Goal: Transaction & Acquisition: Download file/media

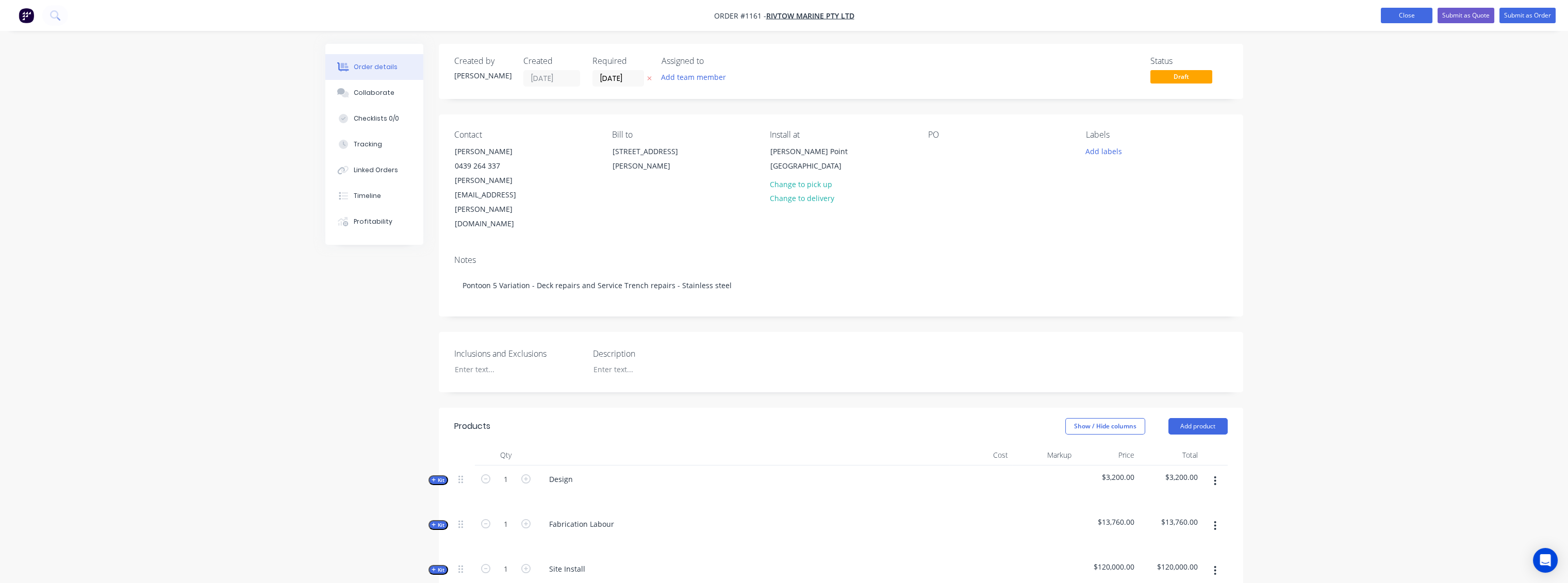
click at [1091, 16] on button "Close" at bounding box center [1406, 15] width 51 height 15
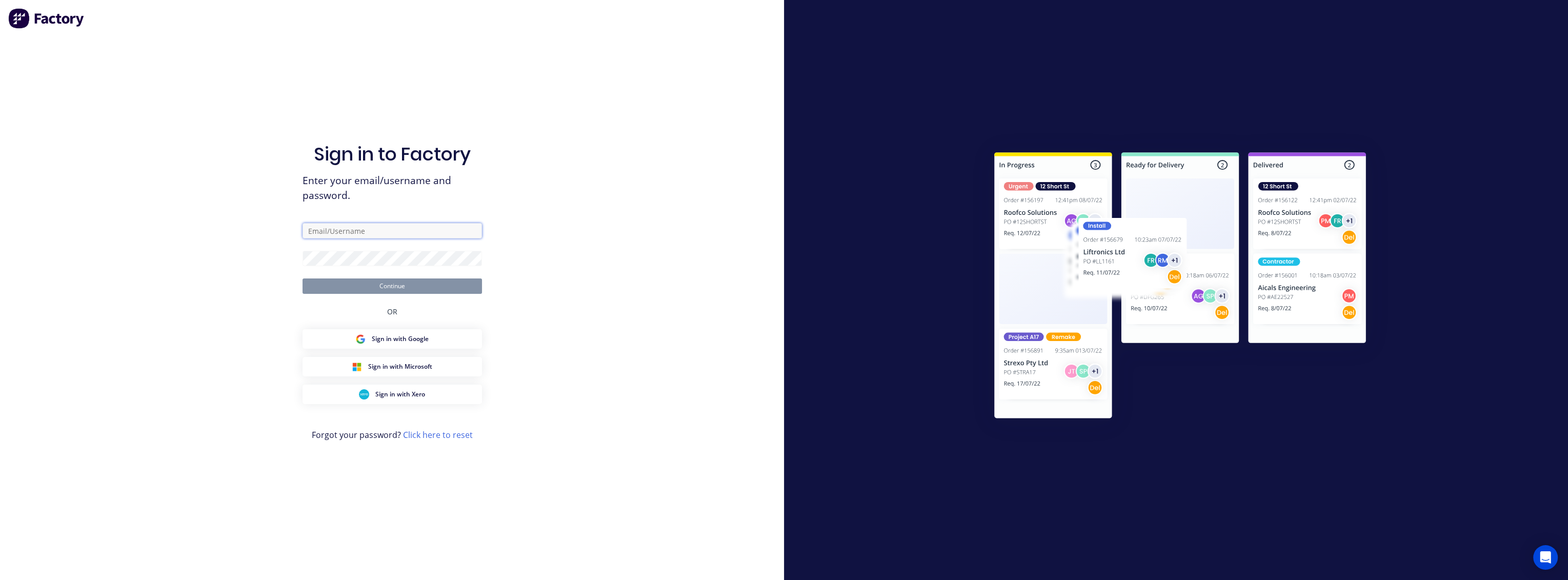
type input "[PERSON_NAME][EMAIL_ADDRESS][PERSON_NAME][DOMAIN_NAME]"
click at [379, 283] on button "Continue" at bounding box center [392, 285] width 180 height 15
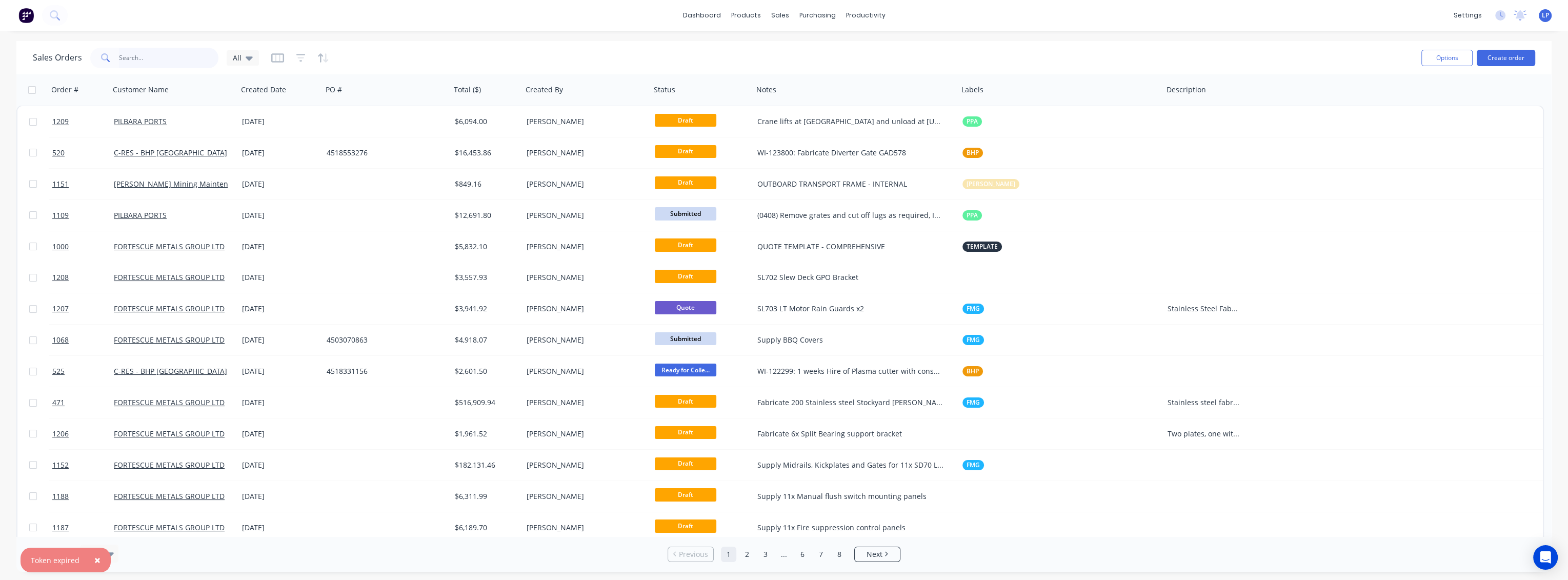
click at [135, 53] on input "text" at bounding box center [169, 58] width 100 height 21
type input "1080"
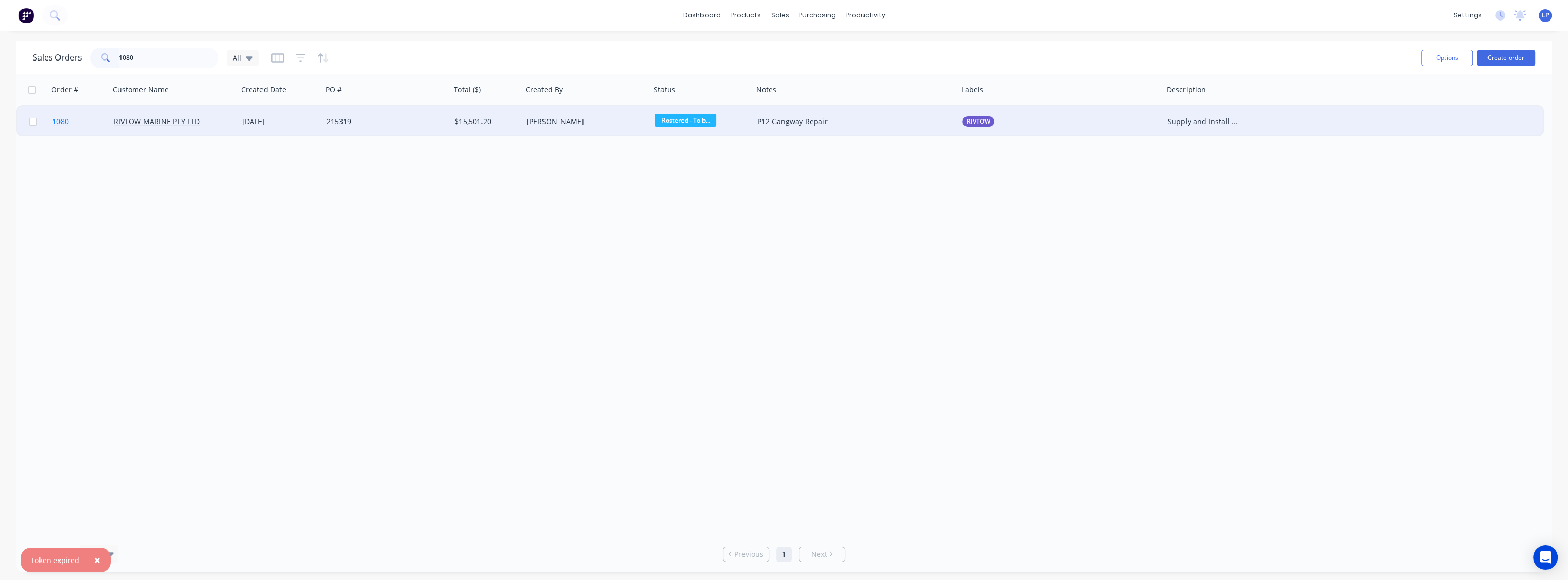
click at [82, 126] on link "1080" at bounding box center [83, 121] width 61 height 31
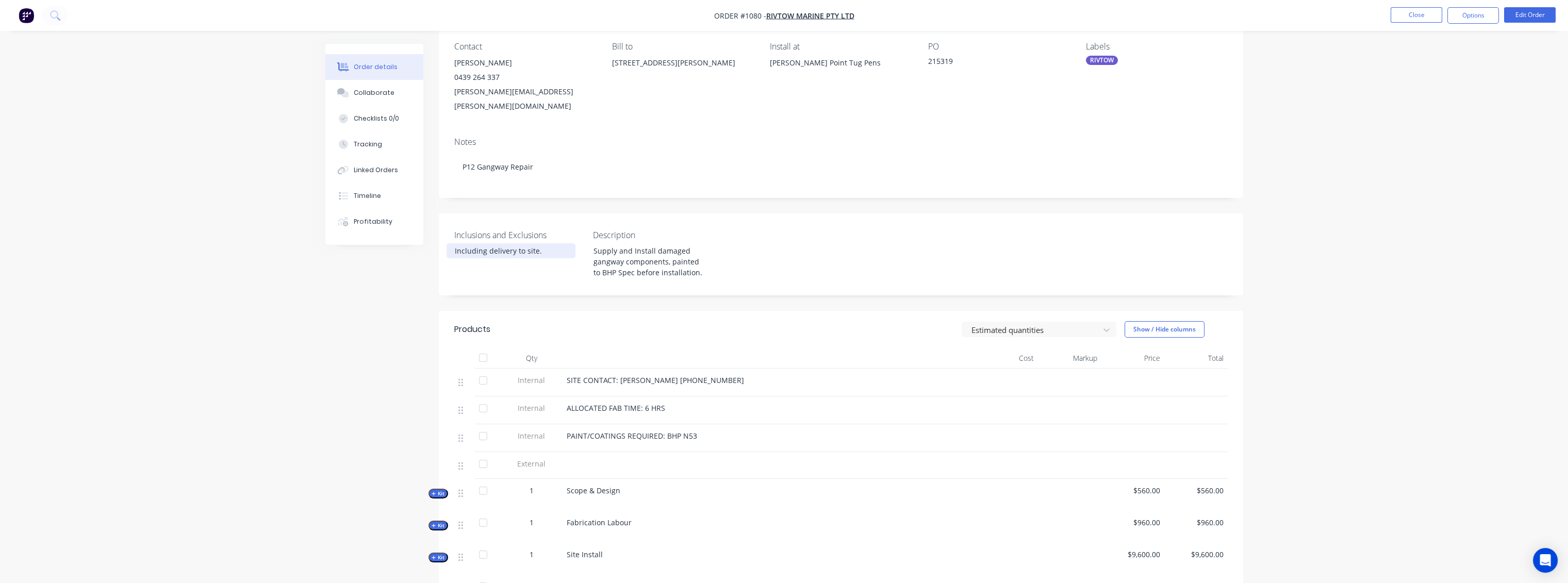
scroll to position [58, 0]
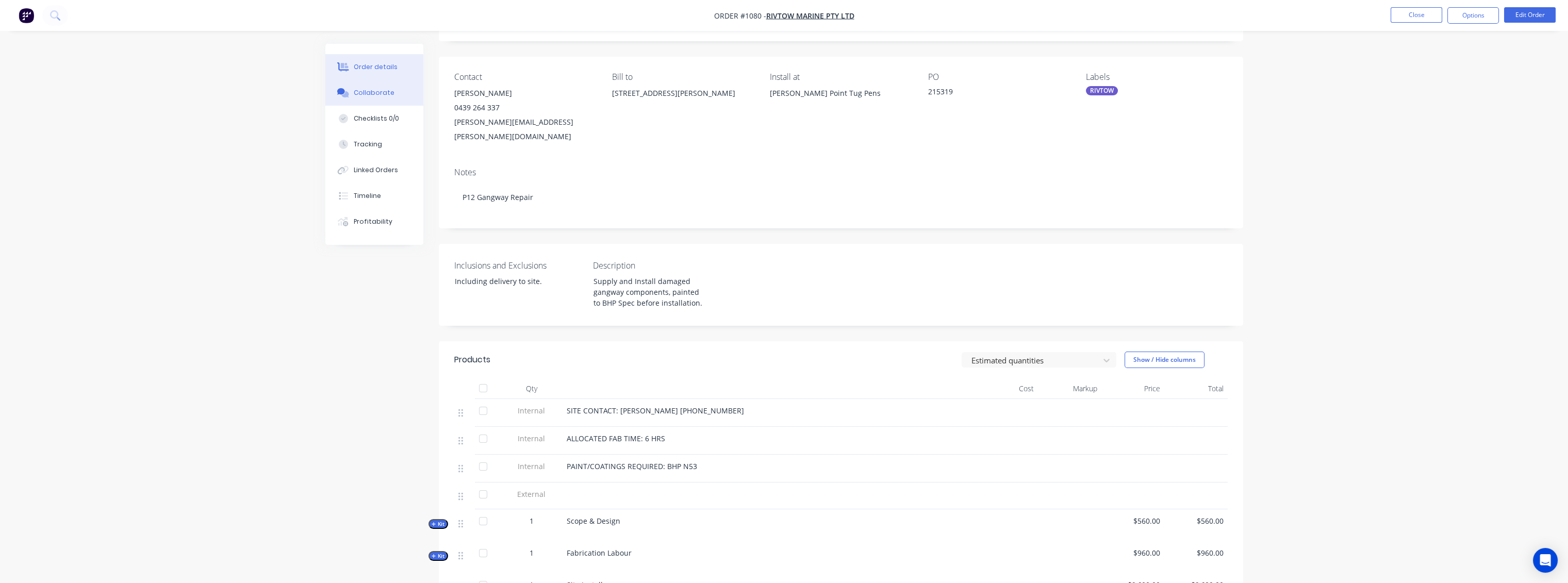
click at [378, 92] on div "Collaborate" at bounding box center [374, 92] width 41 height 9
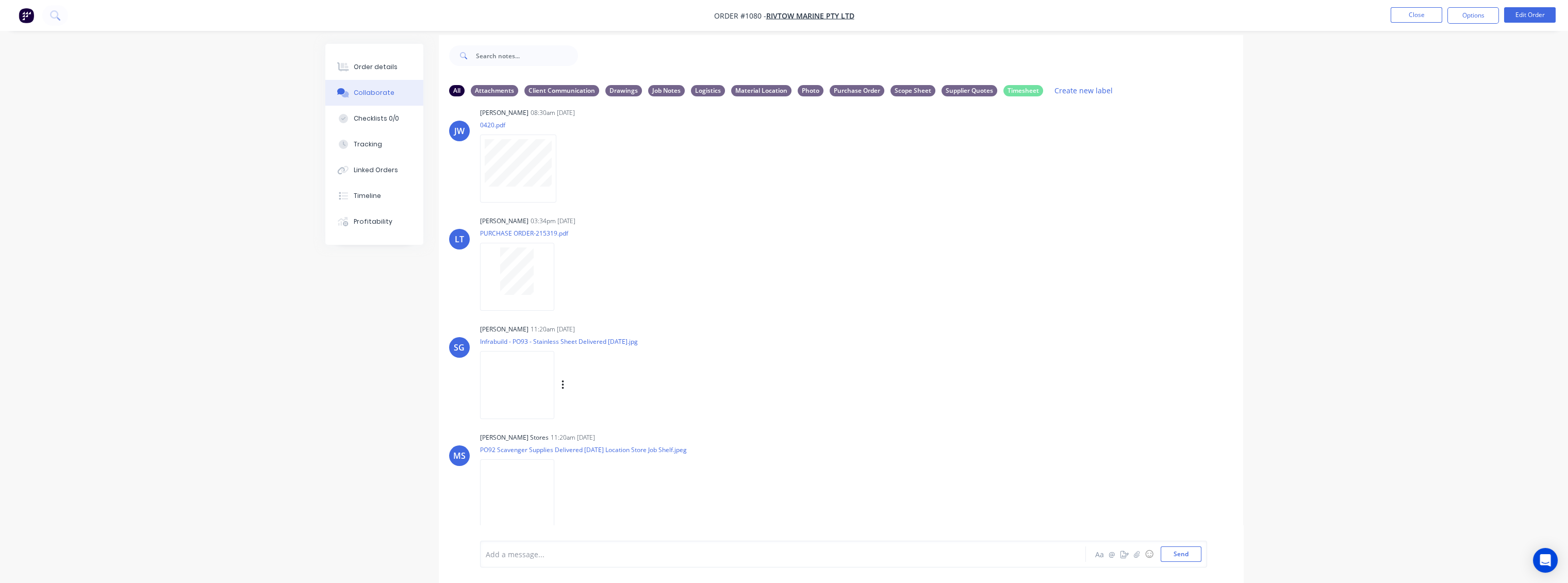
scroll to position [15, 0]
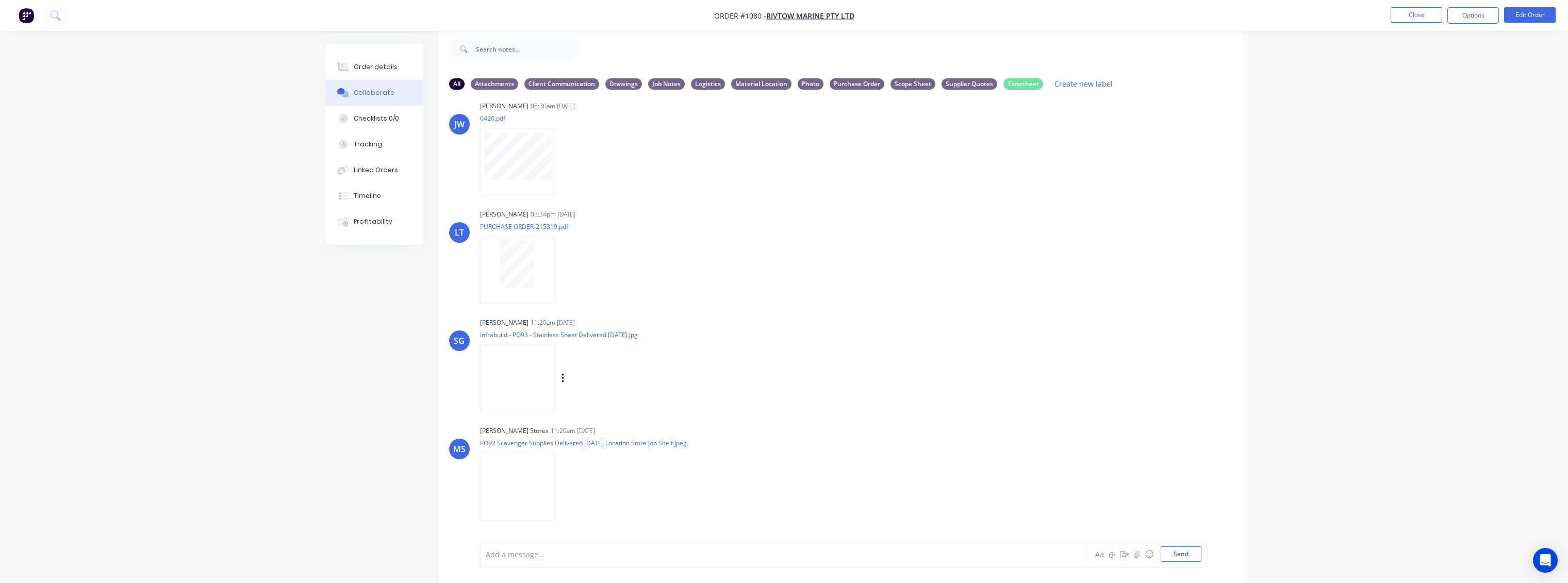
click at [512, 381] on img at bounding box center [517, 378] width 74 height 67
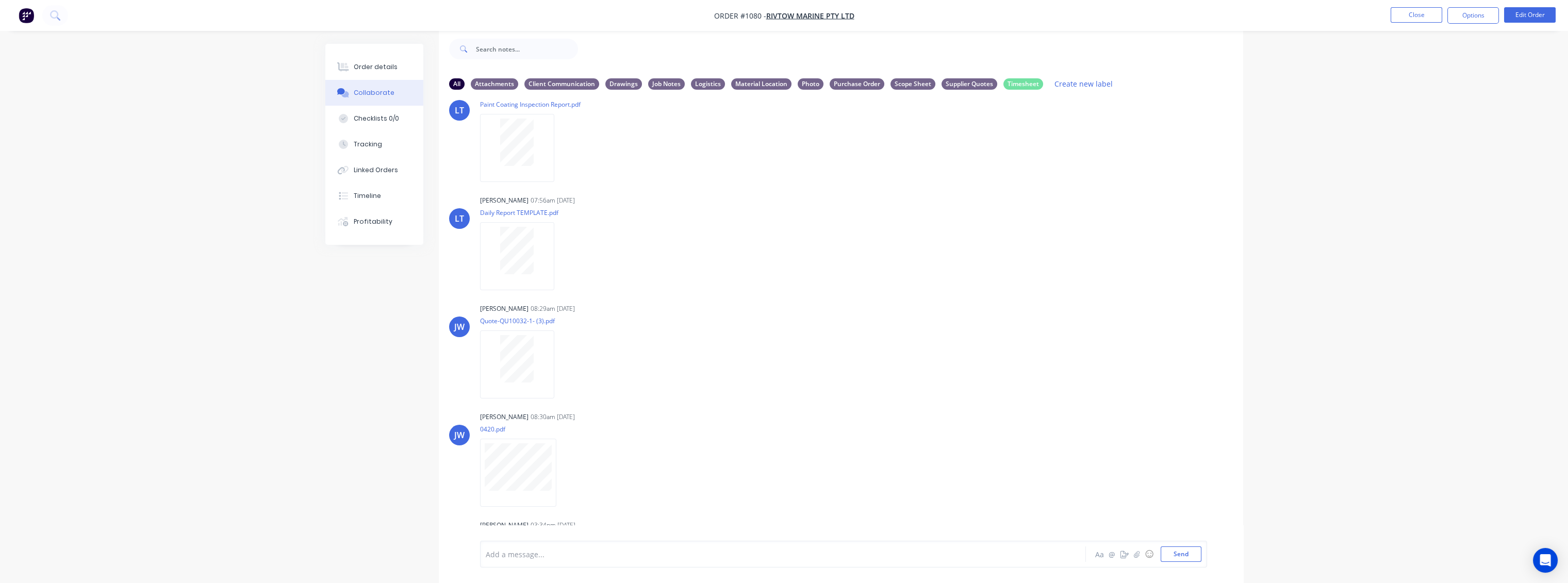
scroll to position [0, 0]
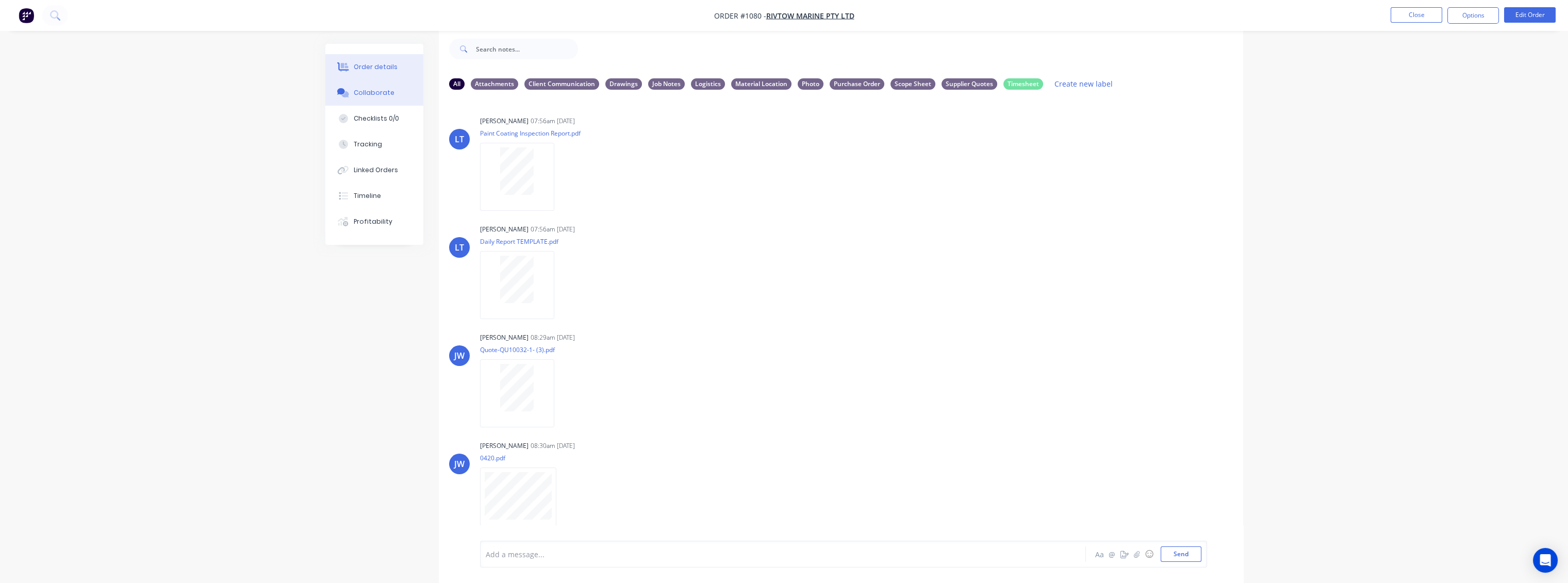
click at [375, 70] on div "Order details" at bounding box center [376, 67] width 44 height 9
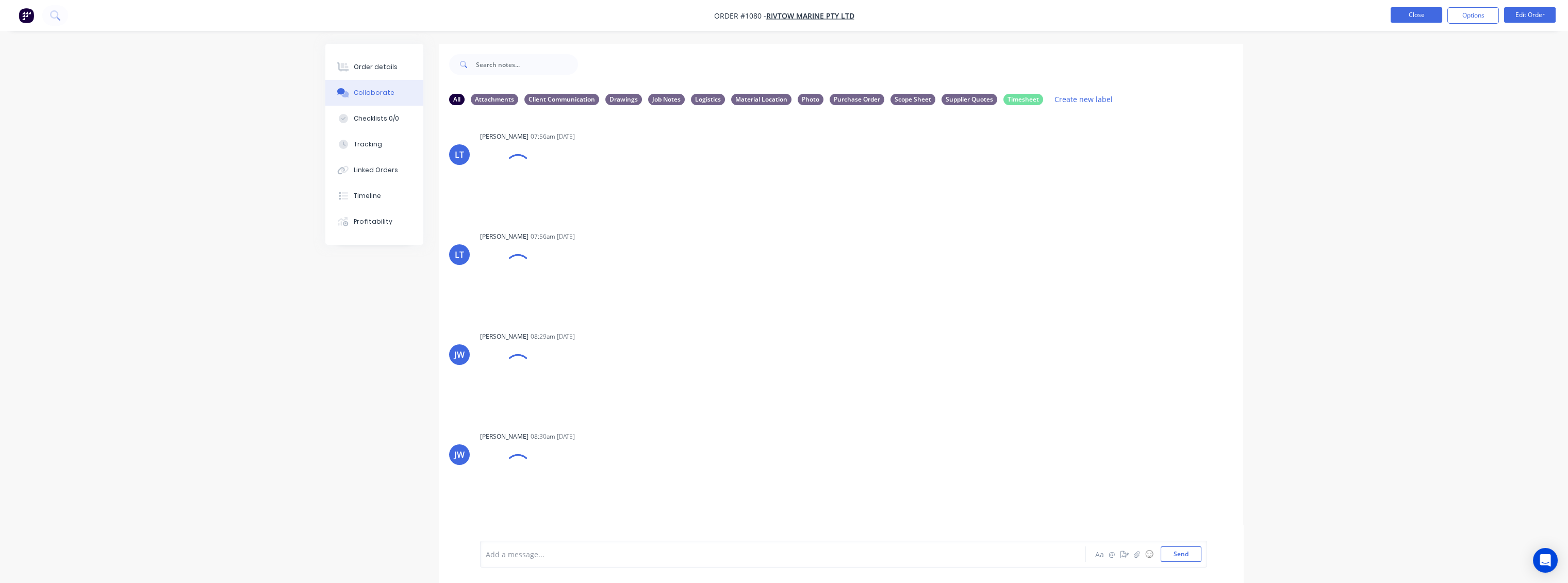
click at [1091, 10] on button "Close" at bounding box center [1416, 15] width 51 height 15
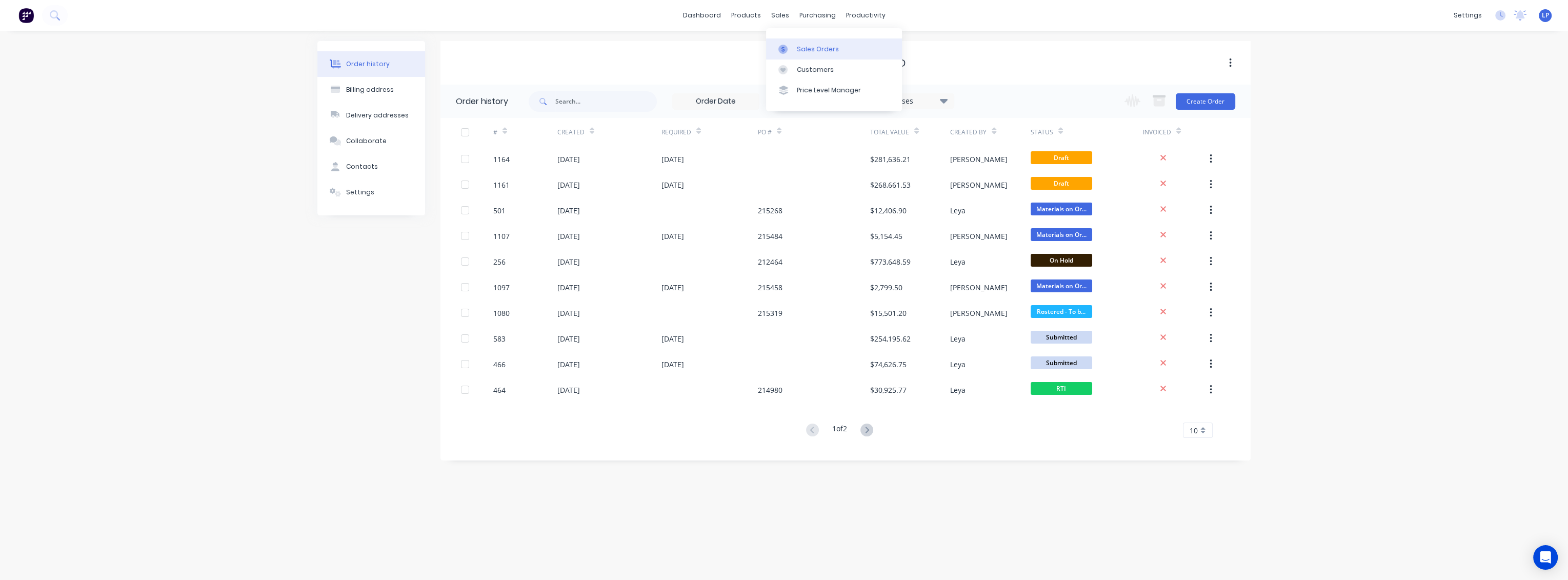
click at [797, 51] on div "Sales Orders" at bounding box center [817, 49] width 42 height 9
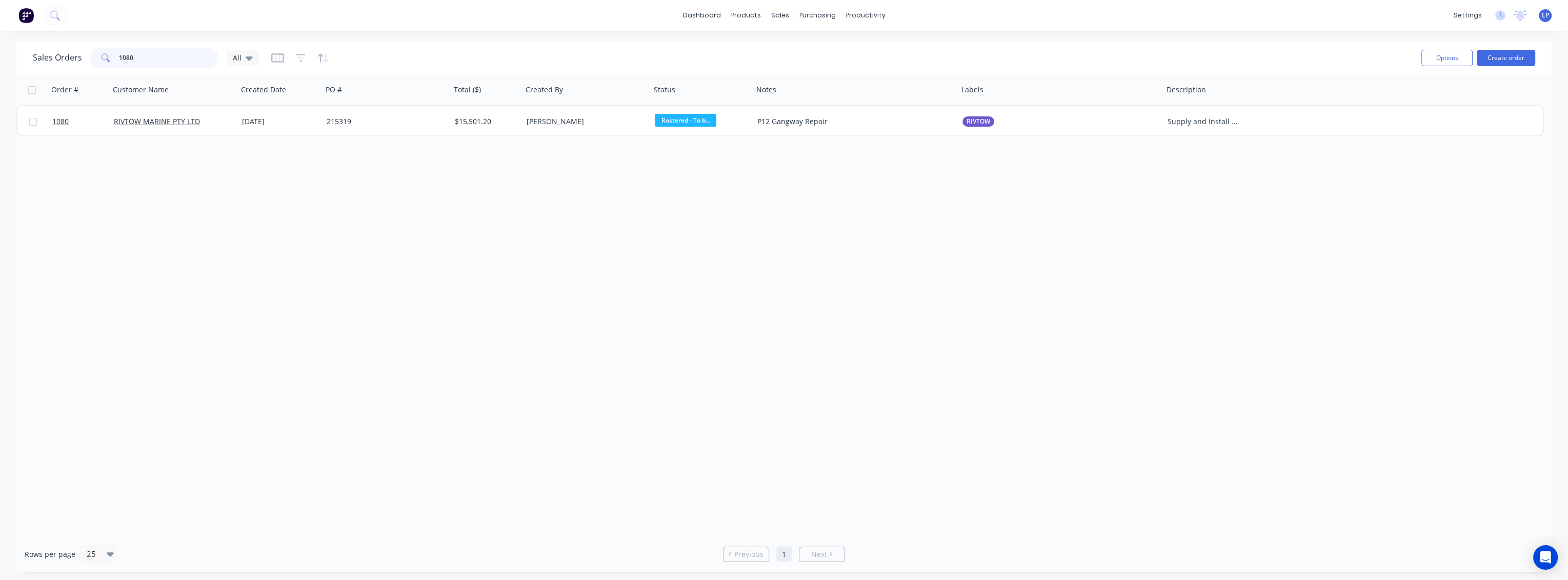
drag, startPoint x: 177, startPoint y: 56, endPoint x: 103, endPoint y: 57, distance: 74.0
click at [103, 57] on div "1080" at bounding box center [154, 58] width 128 height 21
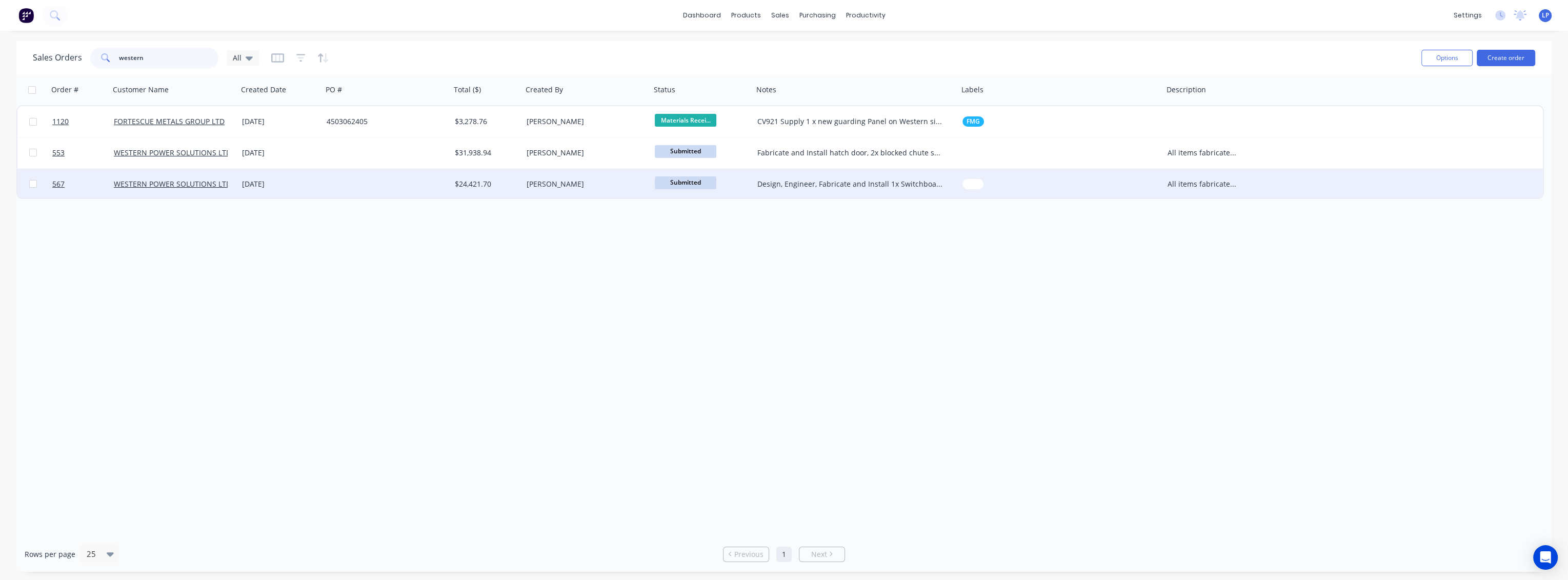
type input "western"
click at [858, 184] on div "Design, Engineer, Fabricate and Install 1x Switchboard frame and 1x Outlet stan…" at bounding box center [850, 184] width 187 height 10
click at [258, 188] on div "[DATE]" at bounding box center [281, 184] width 77 height 10
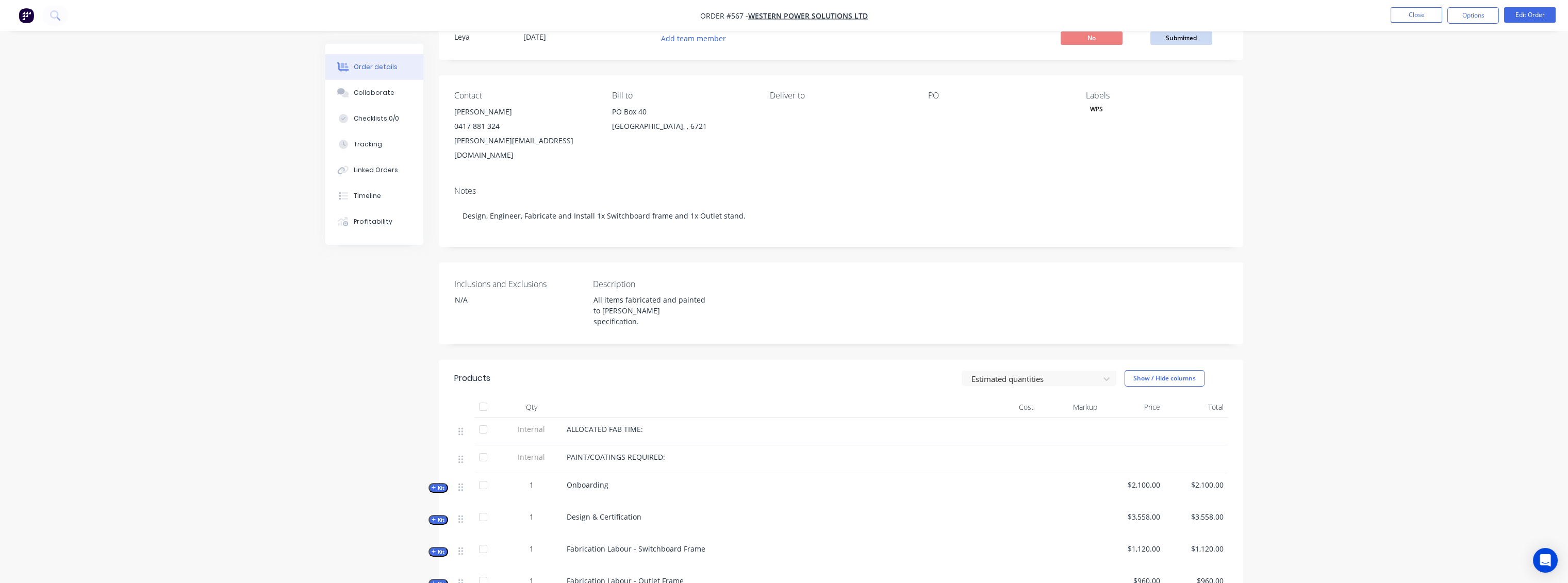
scroll to position [37, 0]
click at [346, 92] on icon at bounding box center [345, 94] width 7 height 6
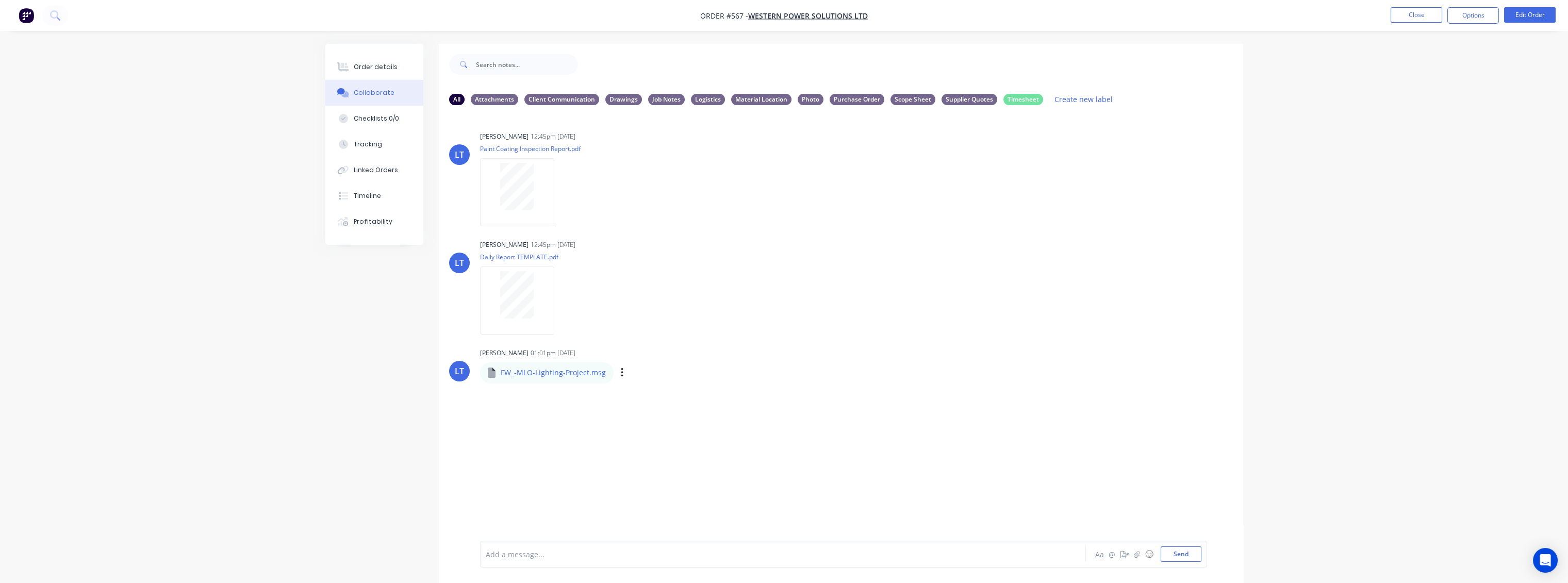
click at [567, 374] on p "FW_-MLO-Lighting-Project.msg" at bounding box center [553, 373] width 105 height 10
click at [621, 376] on icon "button" at bounding box center [621, 372] width 2 height 9
click at [659, 398] on button "Download" at bounding box center [690, 400] width 116 height 23
